Goal: Task Accomplishment & Management: Use online tool/utility

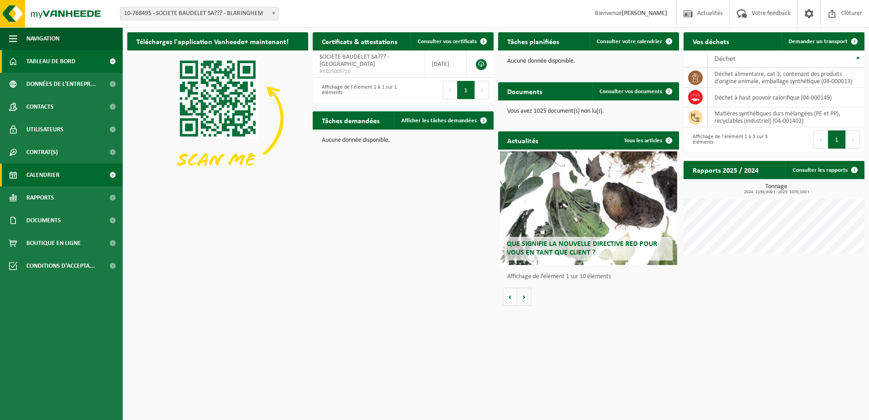
click at [54, 171] on span "Calendrier" at bounding box center [42, 175] width 33 height 23
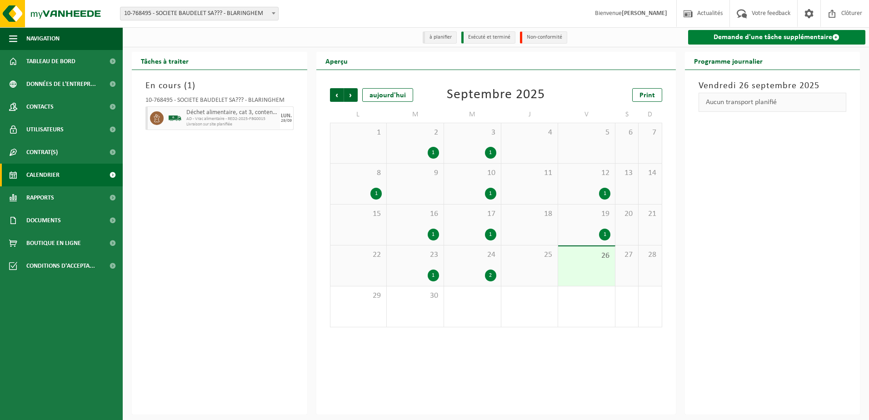
click at [757, 39] on link "Demande d'une tâche supplémentaire" at bounding box center [777, 37] width 178 height 15
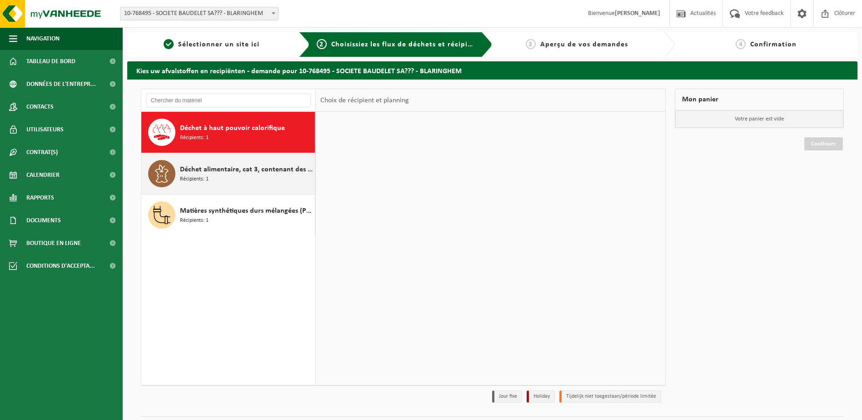
click at [196, 171] on span "Déchet alimentaire, cat 3, contenant des produits d'origine animale, emballage …" at bounding box center [246, 169] width 133 height 11
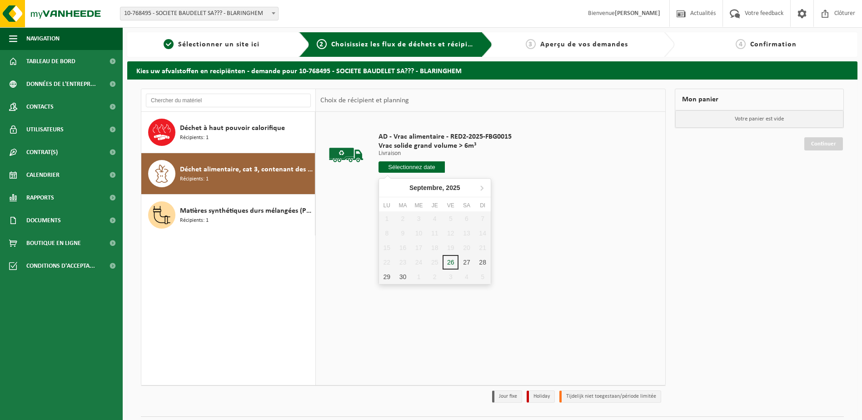
click at [413, 170] on input "text" at bounding box center [411, 166] width 67 height 11
click at [415, 276] on div "1" at bounding box center [419, 276] width 16 height 15
type input "à partir de 2025-10-01"
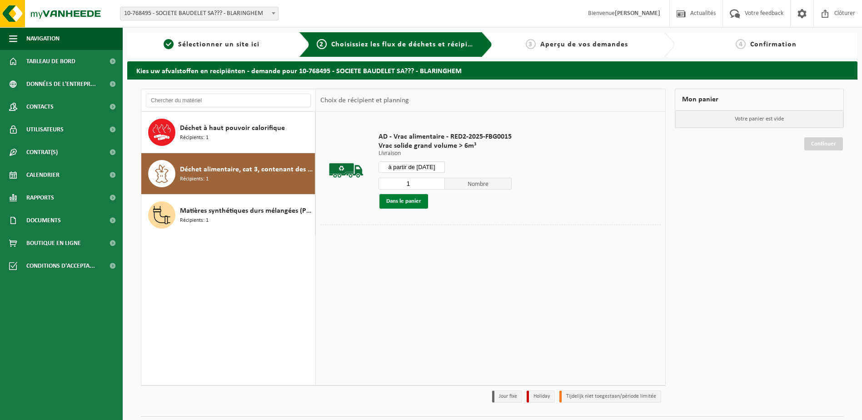
click at [409, 202] on button "Dans le panier" at bounding box center [403, 201] width 49 height 15
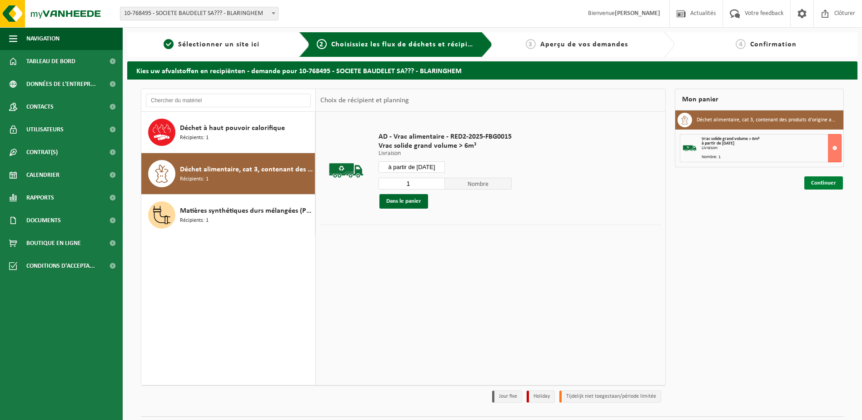
click at [815, 184] on link "Continuer" at bounding box center [823, 182] width 39 height 13
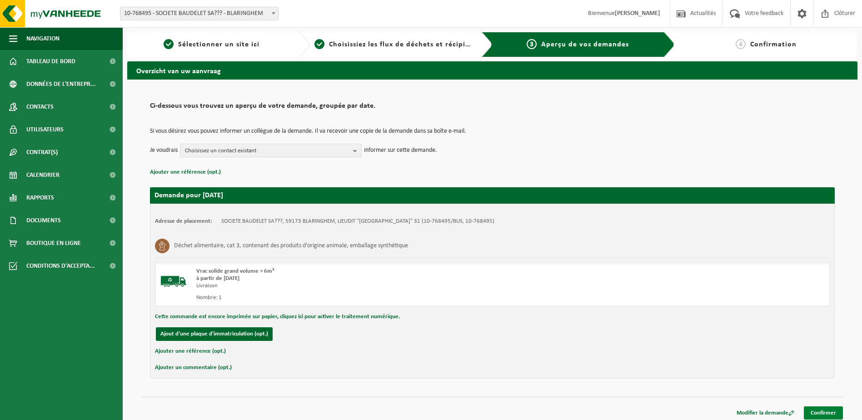
click at [825, 413] on link "Confirmer" at bounding box center [823, 412] width 39 height 13
click at [827, 412] on link "Confirmer" at bounding box center [823, 412] width 39 height 13
click at [821, 413] on link "Confirmer" at bounding box center [823, 412] width 39 height 13
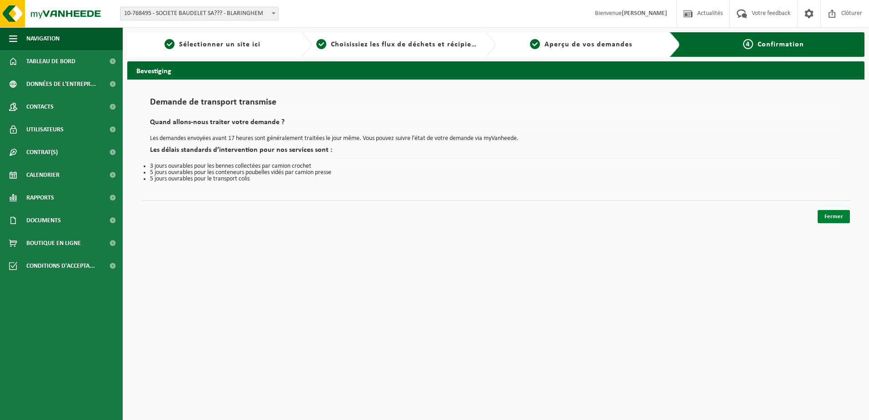
click at [828, 215] on link "Fermer" at bounding box center [833, 216] width 32 height 13
